Goal: Browse casually: Explore the website without a specific task or goal

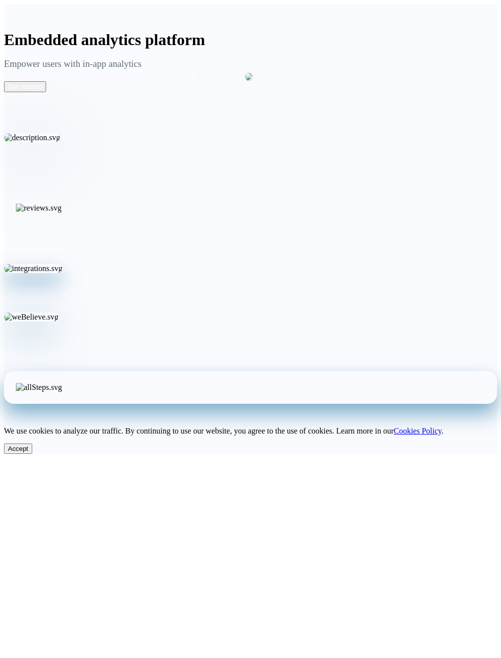
click at [156, 110] on div "Empower users with in-app analytics Get started" at bounding box center [122, 173] width 236 height 248
click at [221, 93] on div "Empower users with in-app analytics Get started" at bounding box center [122, 173] width 236 height 248
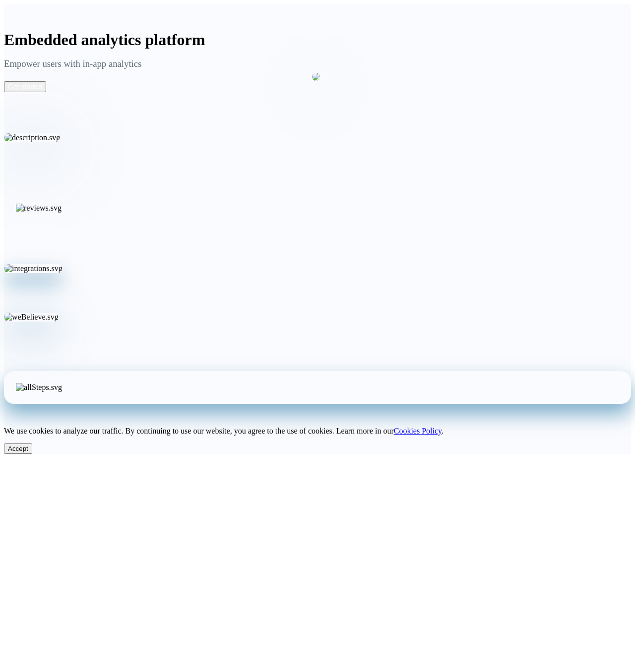
click at [356, 39] on h1 "Embedded analytics platform" at bounding box center [317, 40] width 627 height 18
click at [162, 203] on div "Empower users with in-app analytics Get started" at bounding box center [155, 173] width 303 height 248
click at [161, 203] on div "Empower users with in-app analytics Get started" at bounding box center [155, 173] width 303 height 248
